Goal: Register for event/course

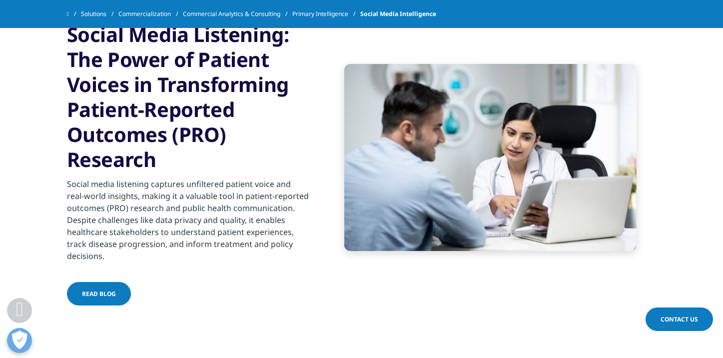
scroll to position [952, 0]
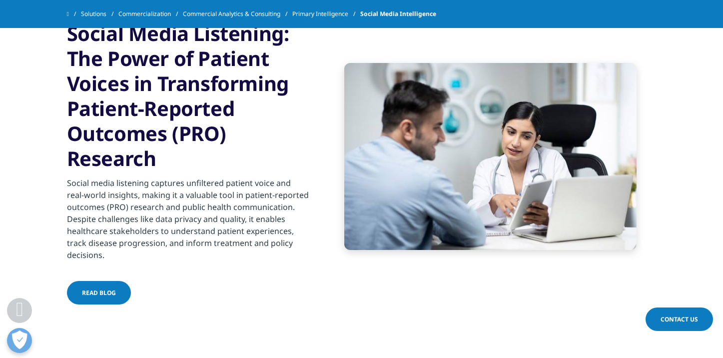
click at [101, 289] on span "Read blog" at bounding box center [99, 292] width 34 height 8
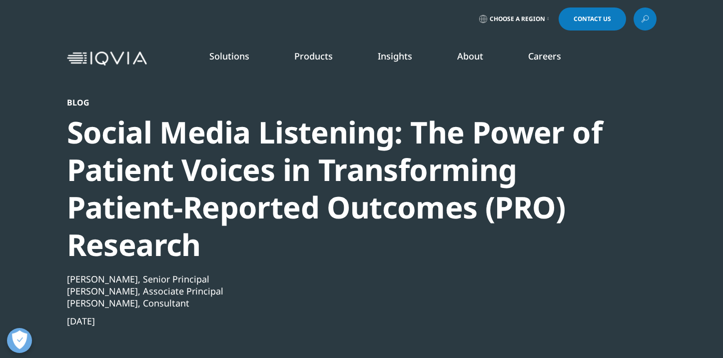
scroll to position [1, 0]
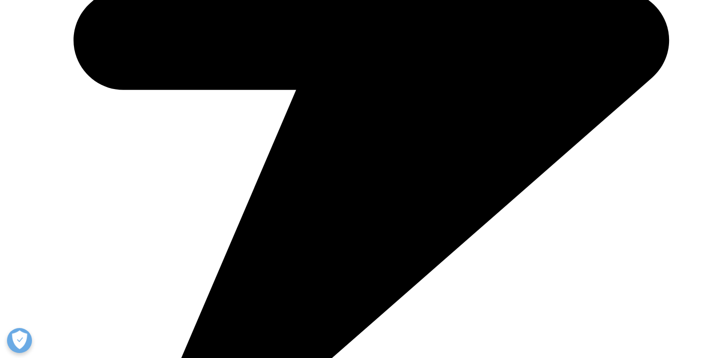
scroll to position [602, 0]
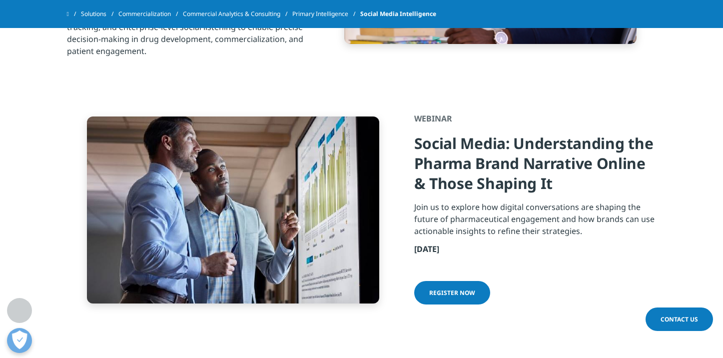
click at [439, 292] on span "Register now" at bounding box center [452, 292] width 46 height 8
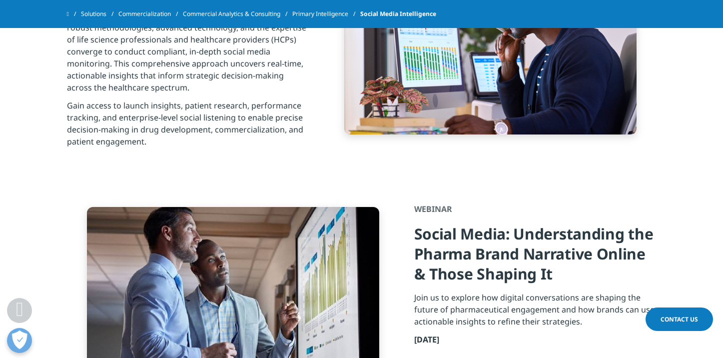
scroll to position [528, 0]
